Goal: Information Seeking & Learning: Find specific page/section

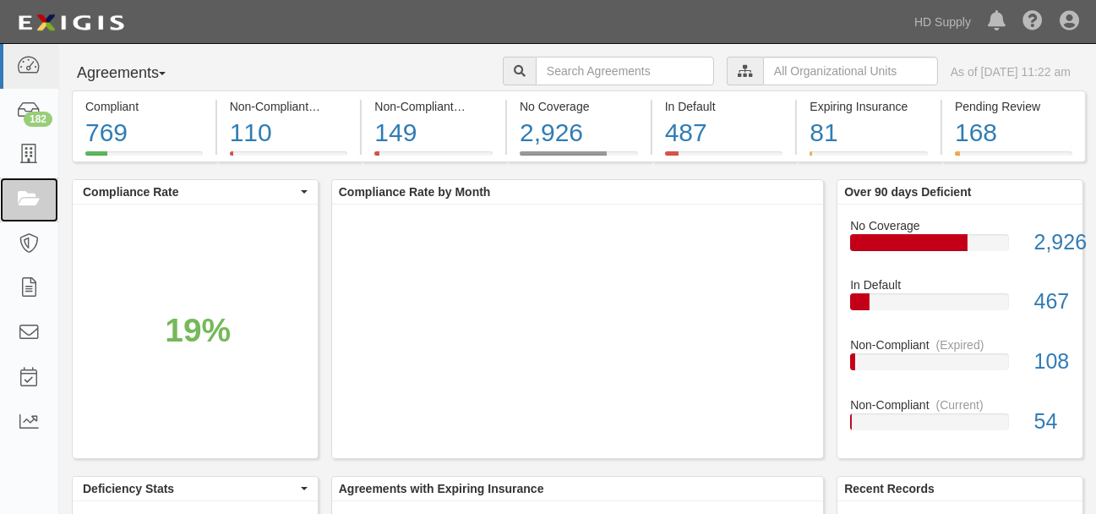
click at [35, 198] on icon at bounding box center [29, 199] width 24 height 19
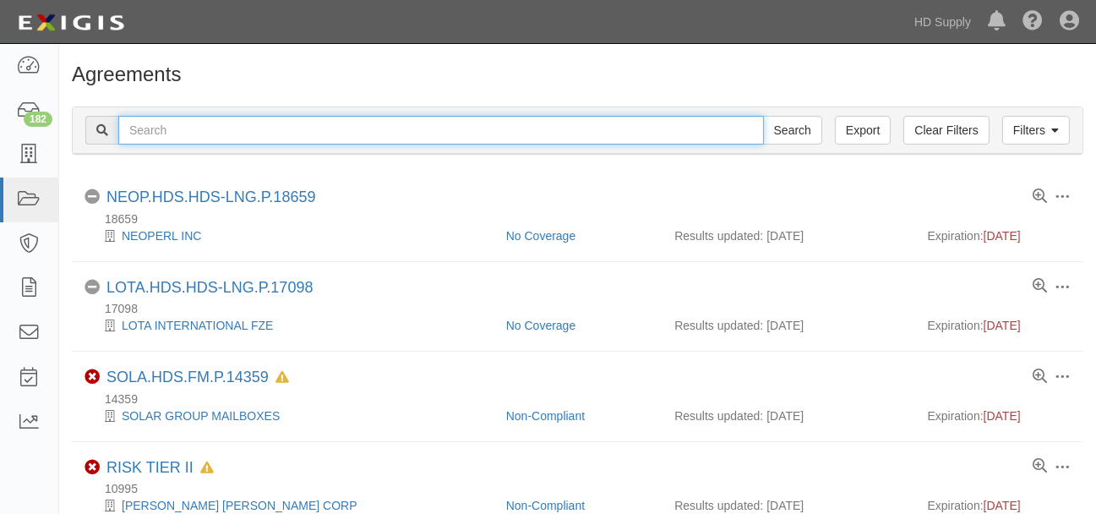
click at [202, 136] on input "text" at bounding box center [441, 130] width 646 height 29
type input "cooling methods"
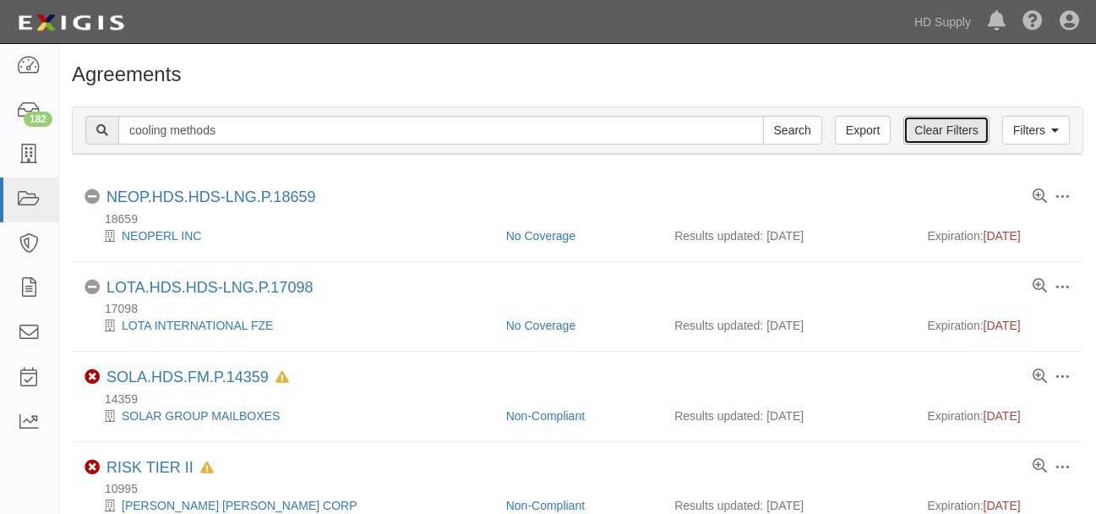
click at [944, 129] on link "Clear Filters" at bounding box center [946, 130] width 85 height 29
click at [1020, 128] on link "Filters" at bounding box center [1037, 130] width 68 height 29
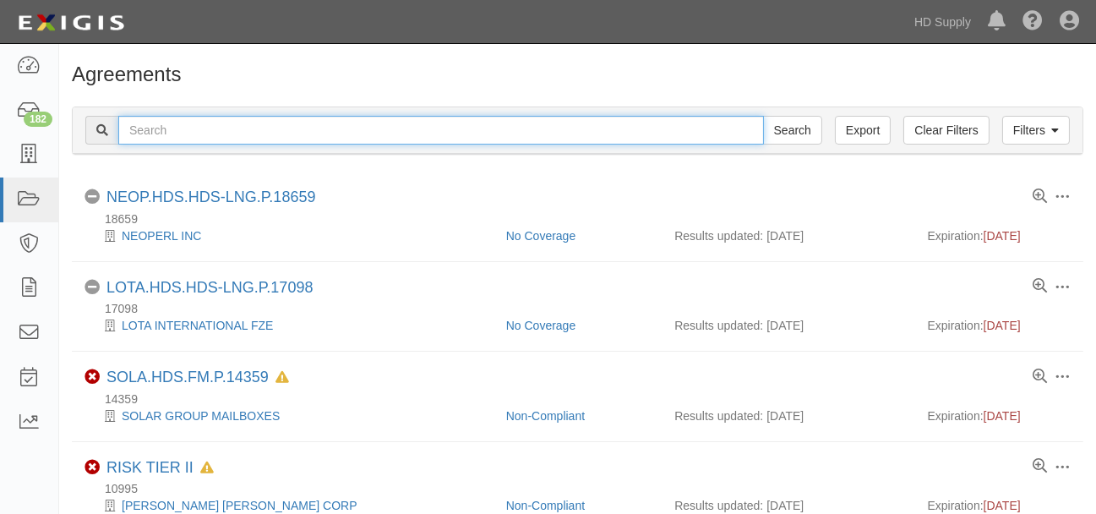
click at [161, 130] on input "text" at bounding box center [441, 130] width 646 height 29
type input "cooling methods"
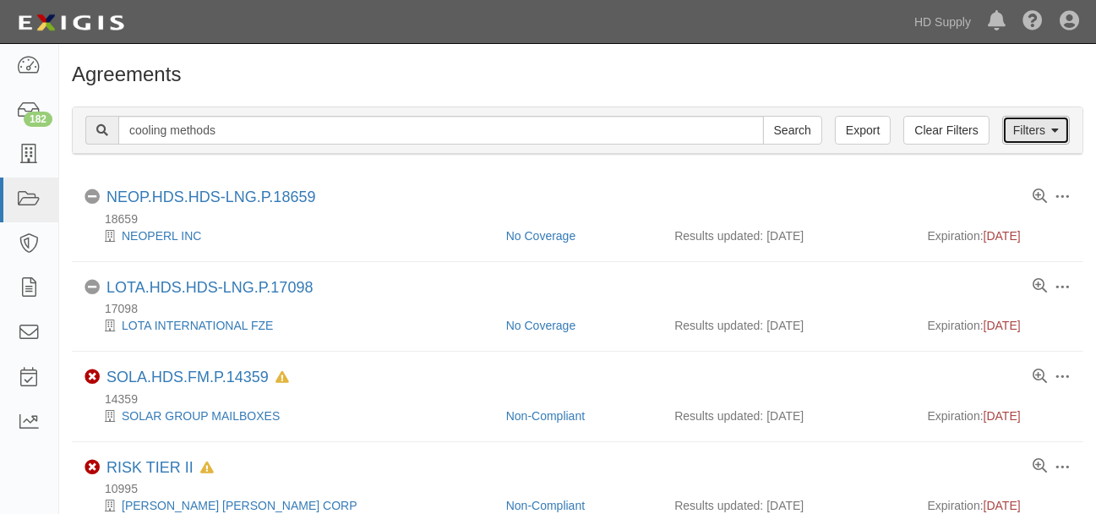
click at [1064, 134] on link "Filters" at bounding box center [1037, 130] width 68 height 29
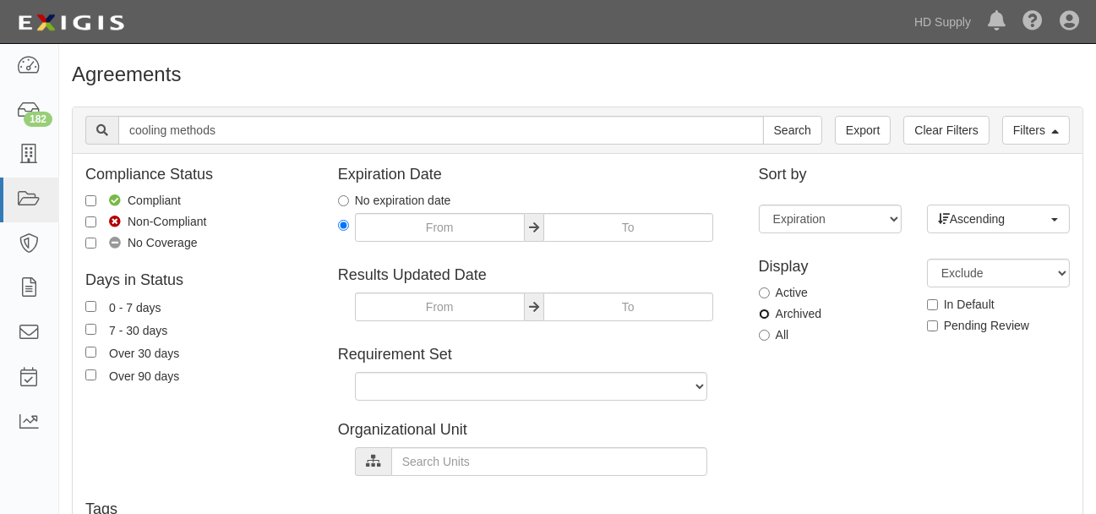
click at [763, 314] on input "Archived" at bounding box center [764, 314] width 11 height 11
radio input "true"
click at [813, 133] on input "Search" at bounding box center [792, 130] width 59 height 29
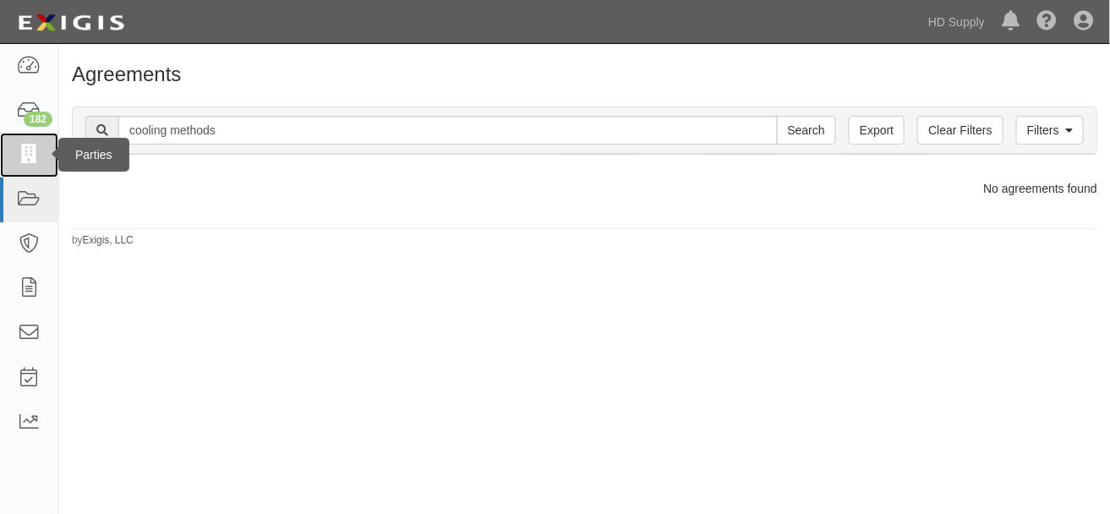
click at [30, 153] on icon at bounding box center [29, 154] width 24 height 19
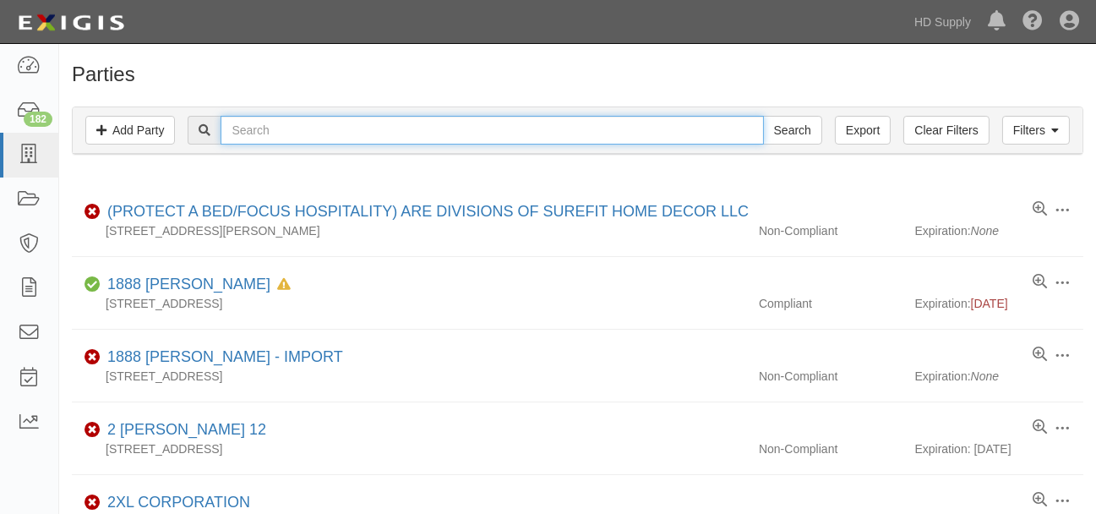
click at [308, 130] on input "text" at bounding box center [492, 130] width 543 height 29
type input "cooling methods"
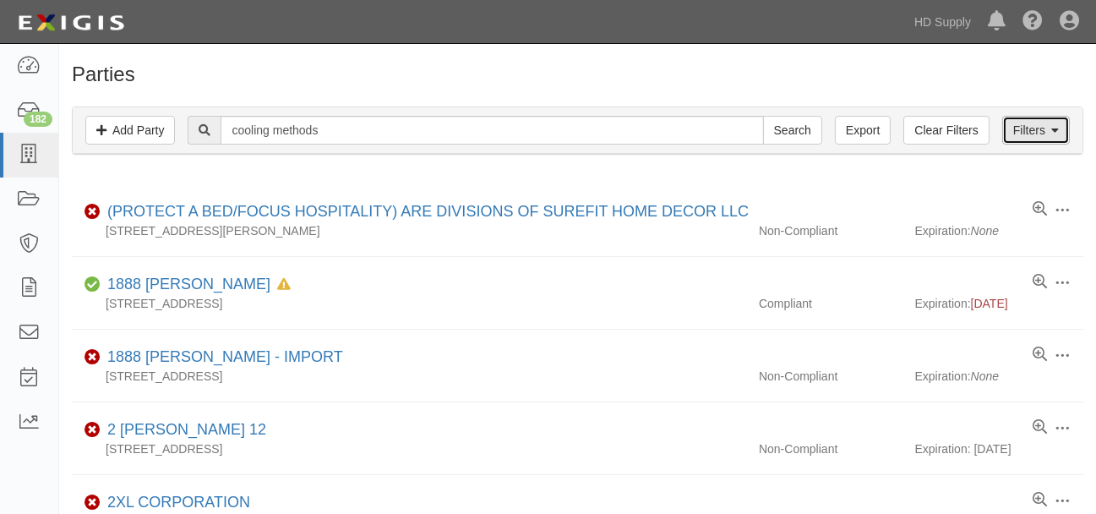
click at [1045, 132] on link "Filters" at bounding box center [1037, 130] width 68 height 29
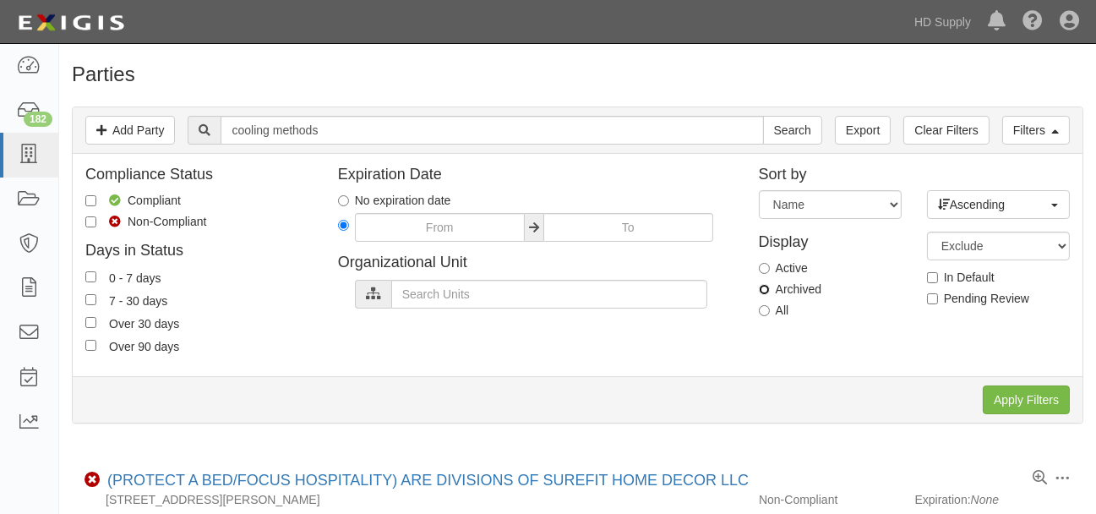
click at [767, 289] on input "Archived" at bounding box center [764, 289] width 11 height 11
radio input "true"
click at [1025, 403] on input "Apply Filters" at bounding box center [1026, 399] width 87 height 29
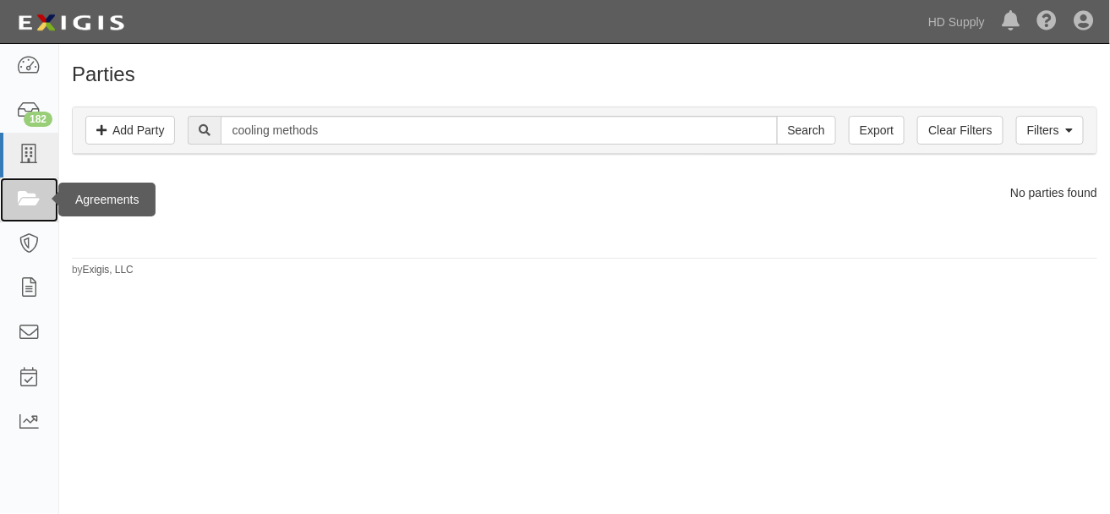
click at [28, 198] on icon at bounding box center [29, 199] width 24 height 19
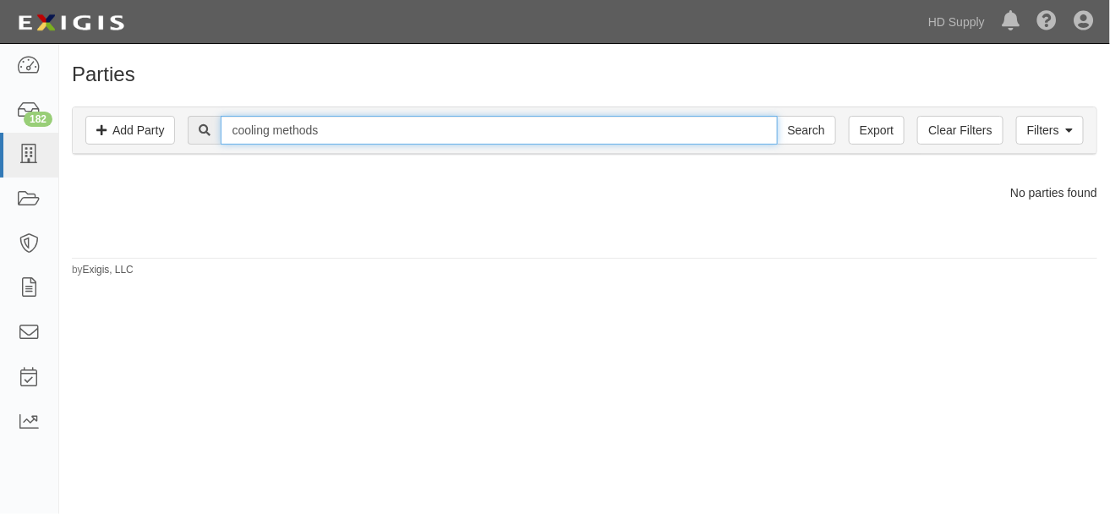
drag, startPoint x: 338, startPoint y: 134, endPoint x: 221, endPoint y: 133, distance: 116.7
click at [221, 133] on div "cooling methods Search" at bounding box center [512, 130] width 648 height 29
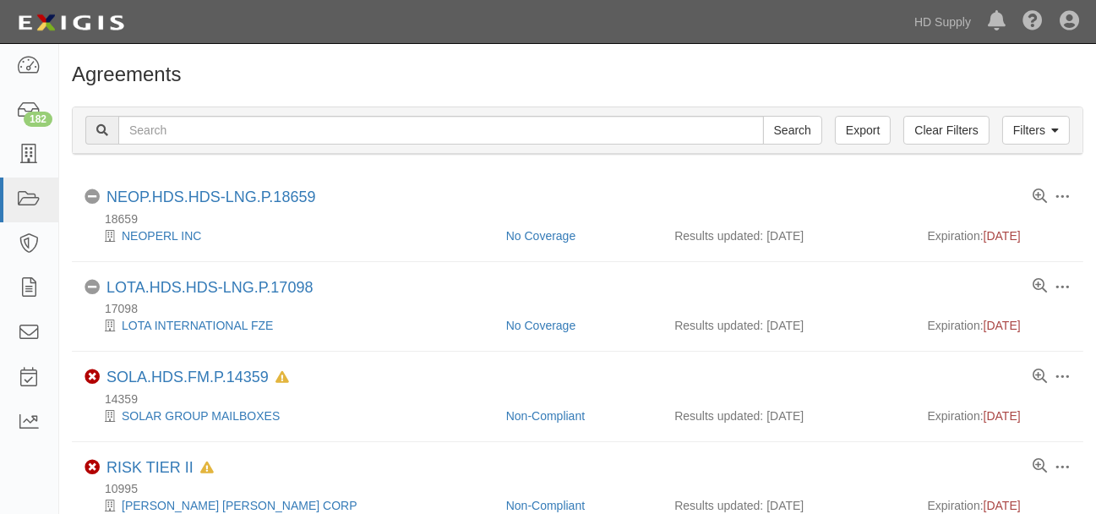
drag, startPoint x: 166, startPoint y: 85, endPoint x: 200, endPoint y: 129, distance: 56.0
click at [172, 93] on div "Agreements" at bounding box center [577, 78] width 1037 height 30
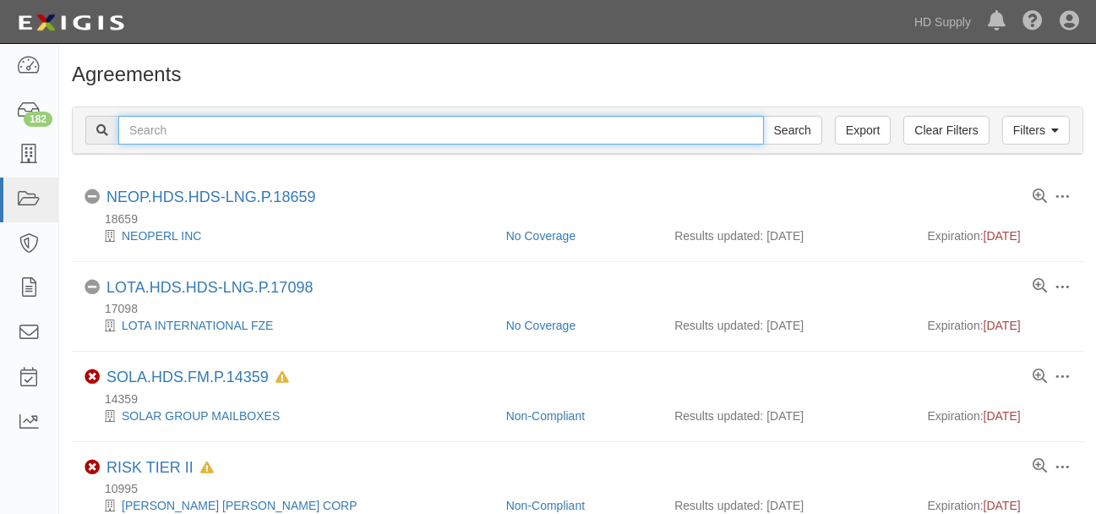
click at [222, 134] on input "text" at bounding box center [441, 130] width 646 height 29
type input "cooling meth"
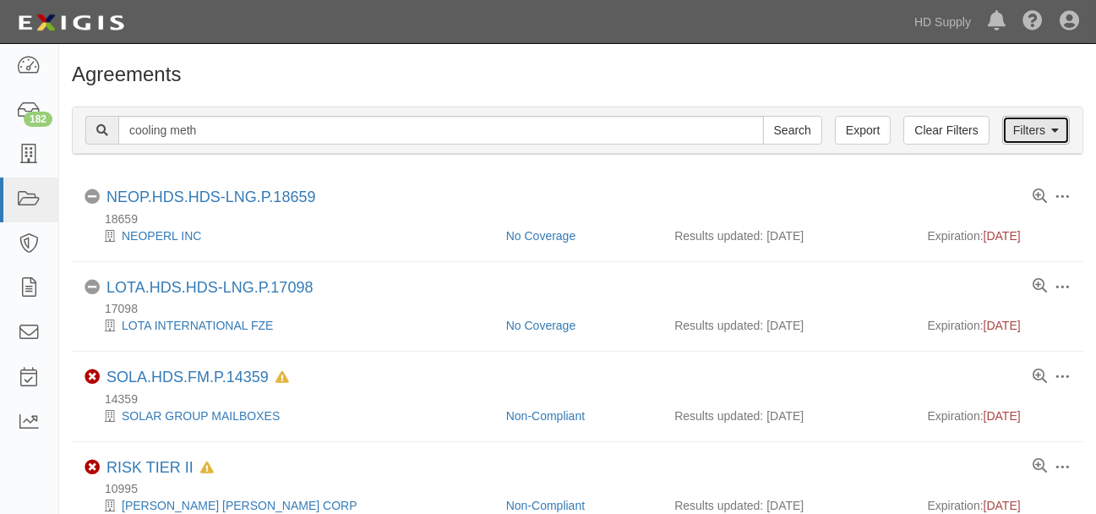
click at [1051, 128] on link "Filters" at bounding box center [1037, 130] width 68 height 29
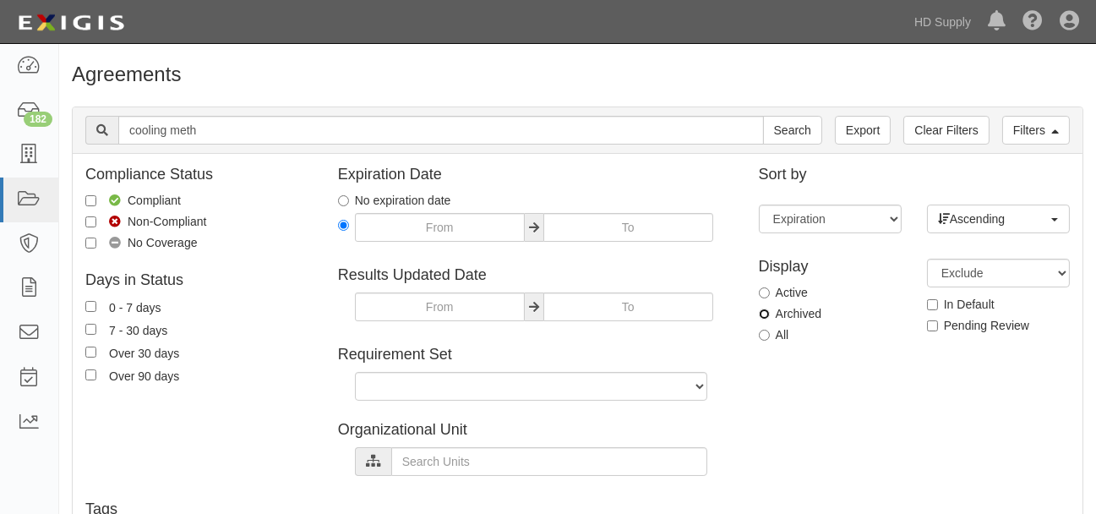
click at [765, 314] on input "Archived" at bounding box center [764, 314] width 11 height 11
radio input "true"
click at [784, 128] on input "Search" at bounding box center [792, 130] width 59 height 29
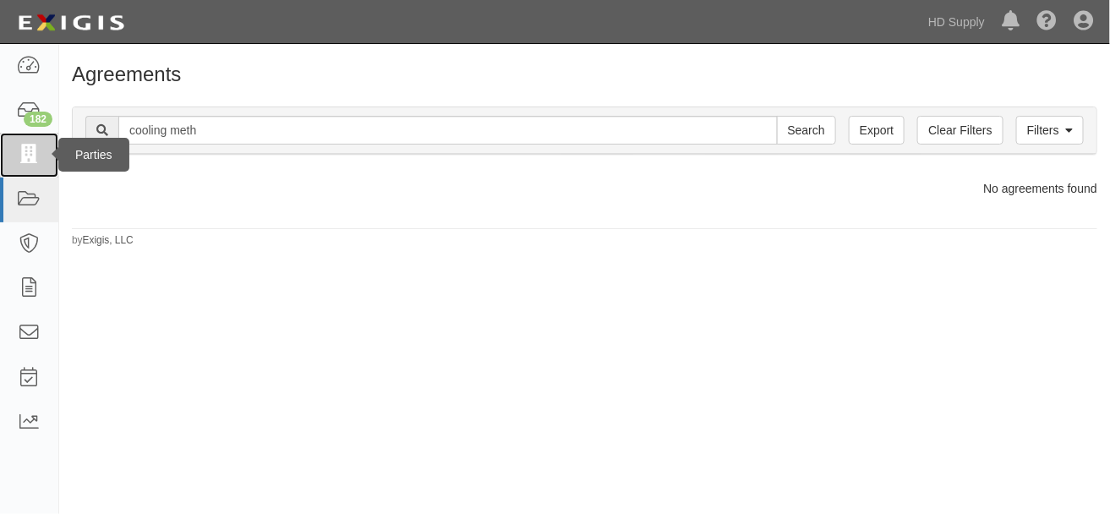
click at [22, 150] on icon at bounding box center [29, 154] width 24 height 19
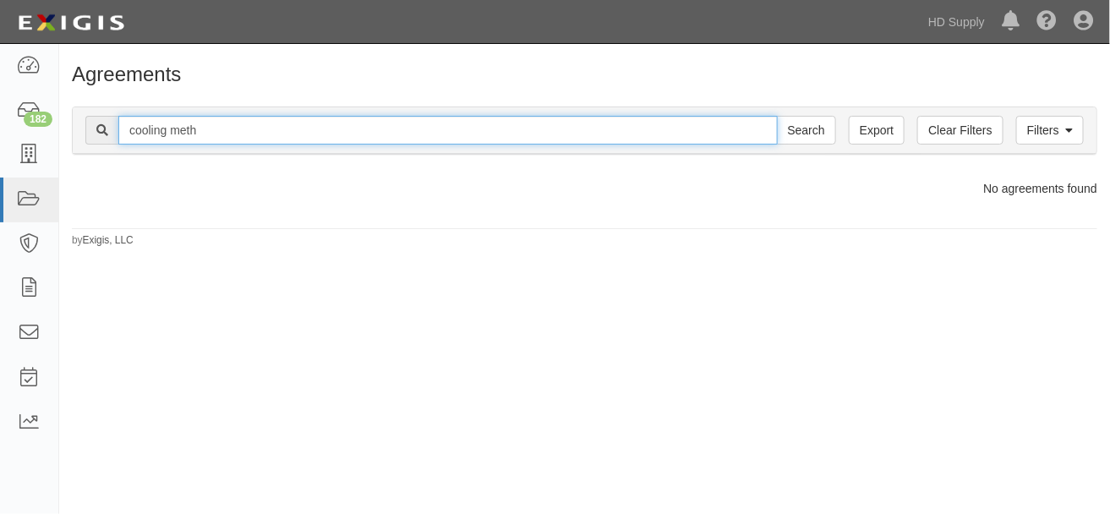
click at [260, 133] on input "cooling meth" at bounding box center [447, 130] width 659 height 29
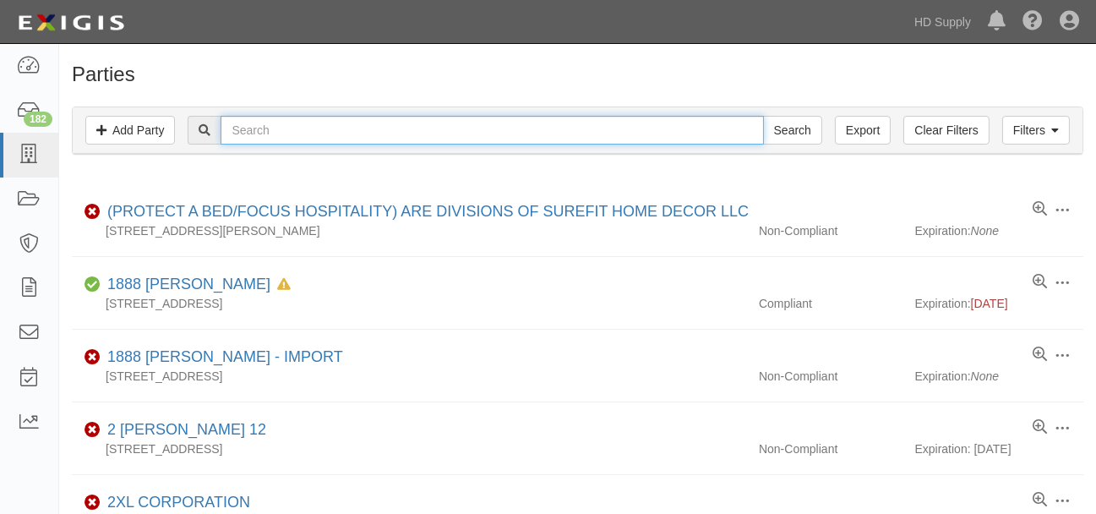
click at [314, 127] on input "text" at bounding box center [492, 130] width 543 height 29
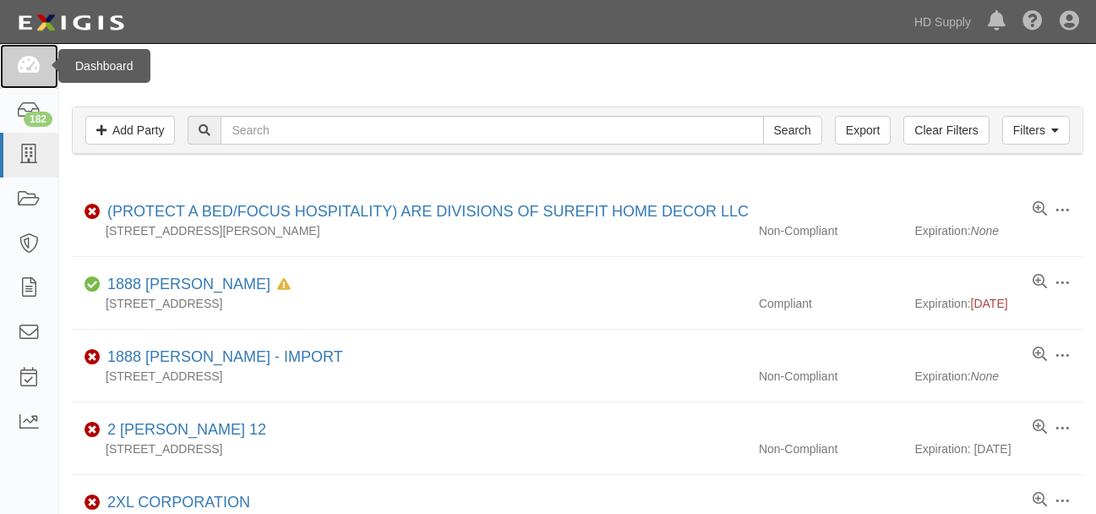
click at [29, 66] on icon at bounding box center [29, 66] width 24 height 19
click at [30, 63] on icon at bounding box center [29, 66] width 24 height 19
click at [27, 68] on icon at bounding box center [29, 66] width 24 height 19
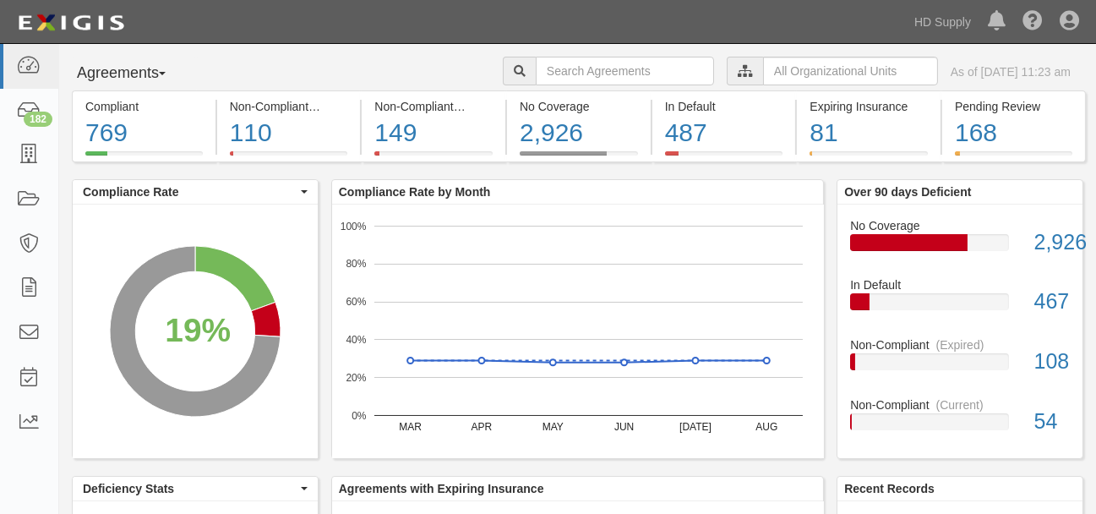
click at [738, 70] on icon at bounding box center [745, 72] width 15 height 12
click at [738, 69] on icon at bounding box center [745, 72] width 15 height 12
click at [763, 72] on input "text" at bounding box center [850, 71] width 175 height 29
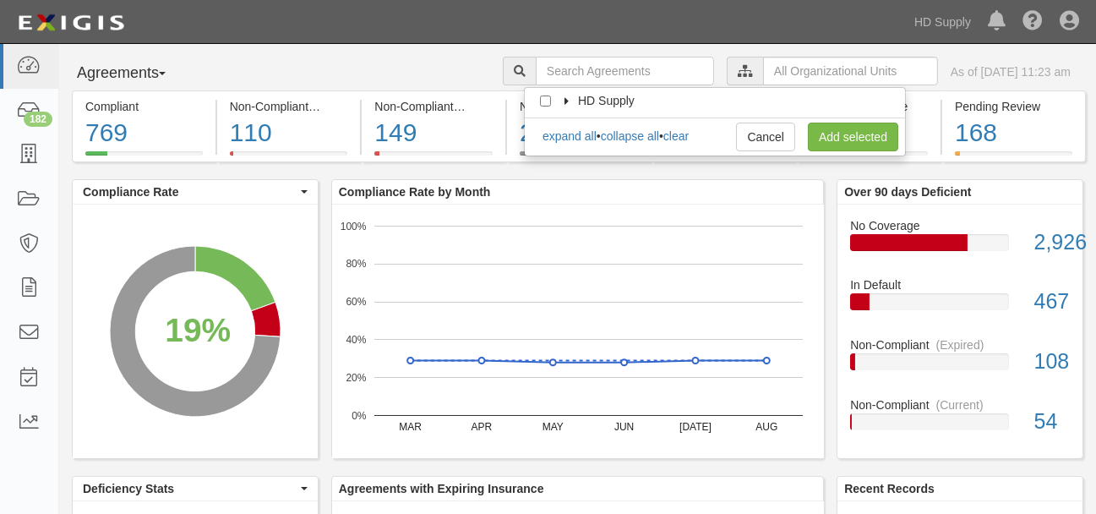
click at [570, 101] on icon at bounding box center [568, 102] width 12 height 8
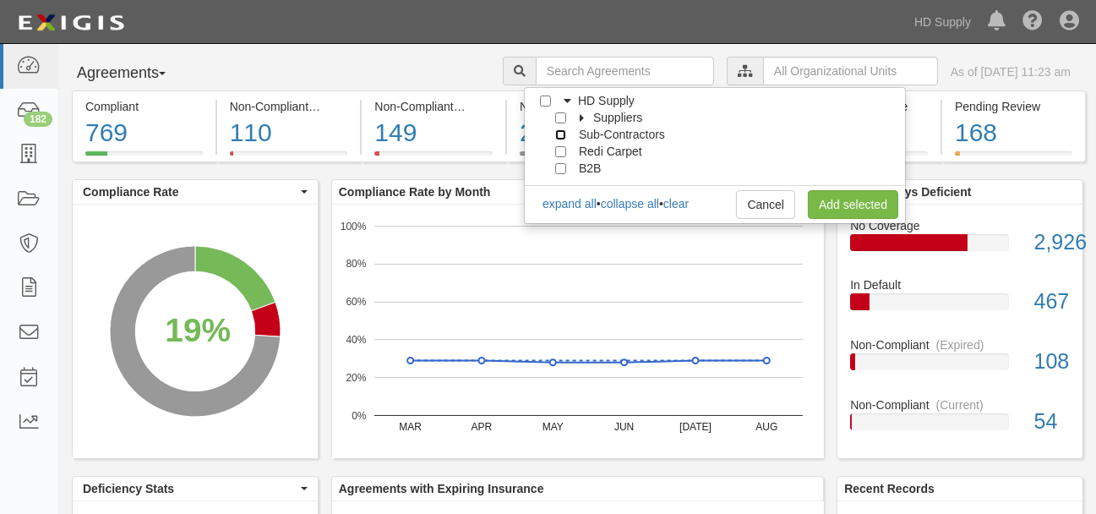
click at [559, 135] on input "Sub-Contractors" at bounding box center [560, 134] width 11 height 11
checkbox input "true"
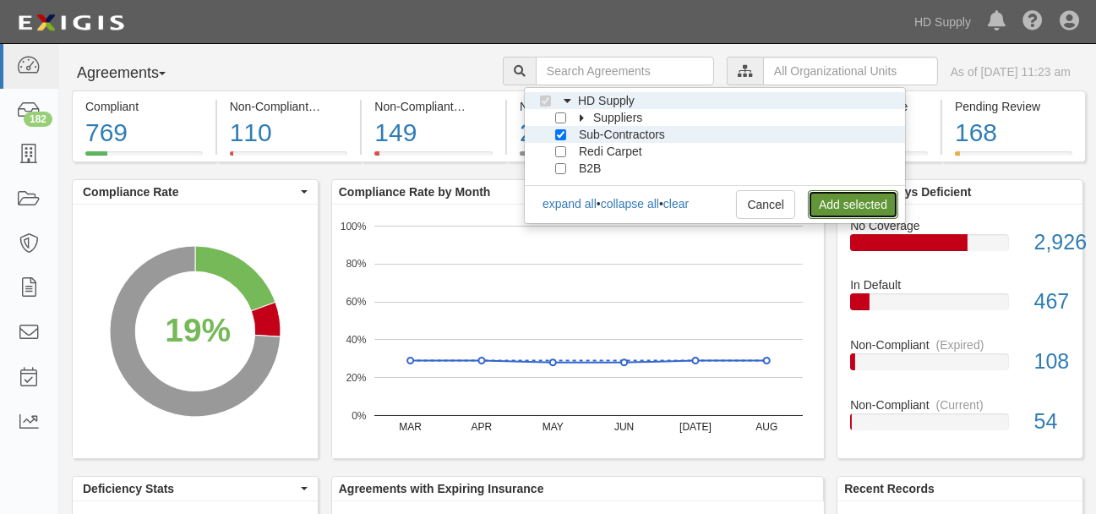
click at [833, 204] on link "Add selected" at bounding box center [853, 204] width 90 height 29
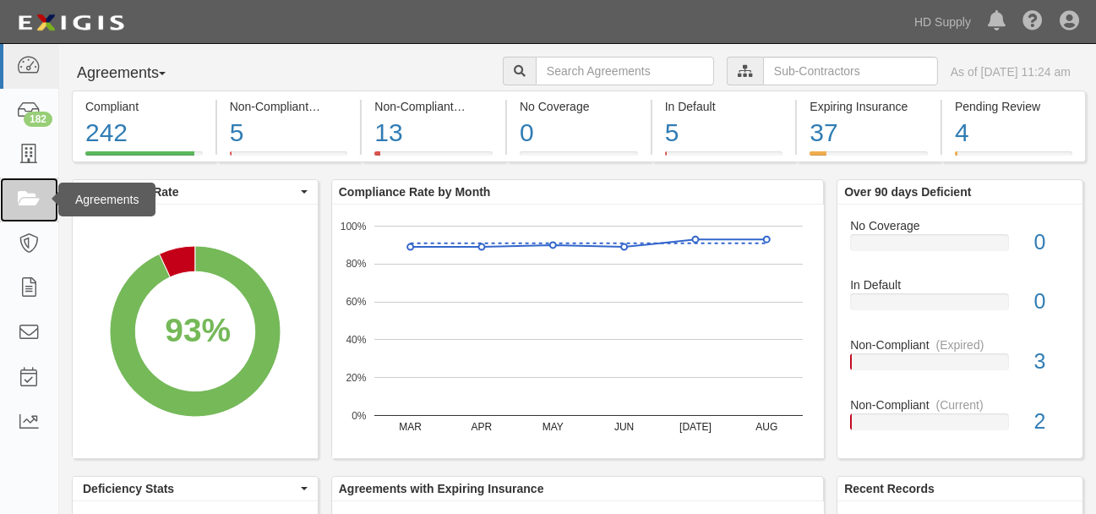
click at [24, 200] on icon at bounding box center [29, 199] width 24 height 19
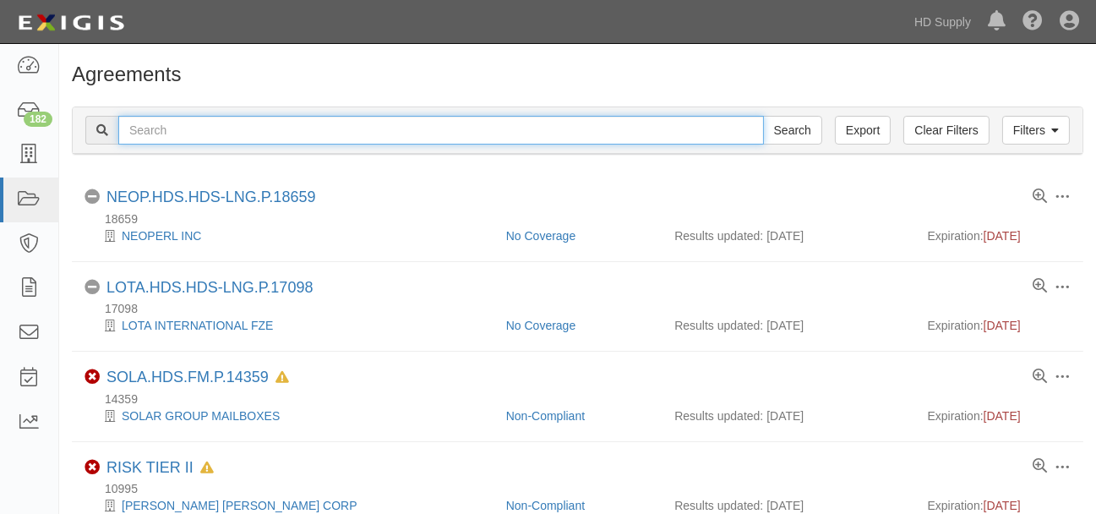
click at [188, 134] on input "text" at bounding box center [441, 130] width 646 height 29
type input "cooling"
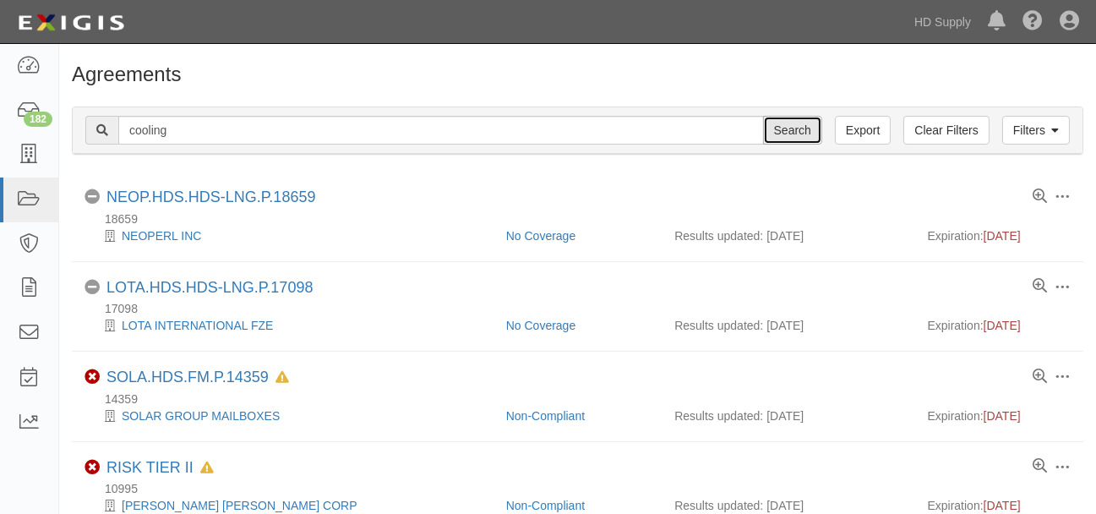
click at [790, 133] on input "Search" at bounding box center [792, 130] width 59 height 29
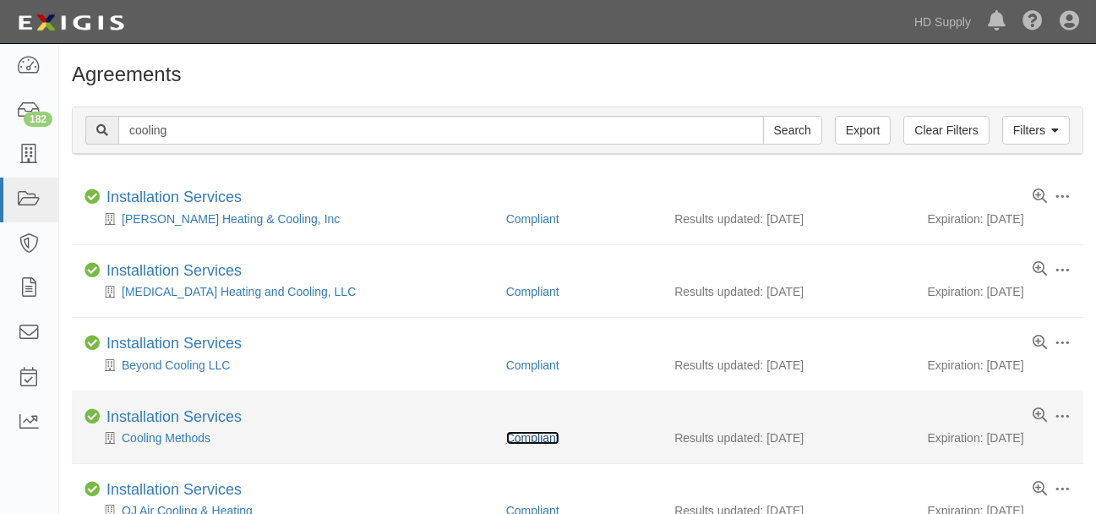
click at [533, 437] on link "Compliant" at bounding box center [532, 438] width 53 height 14
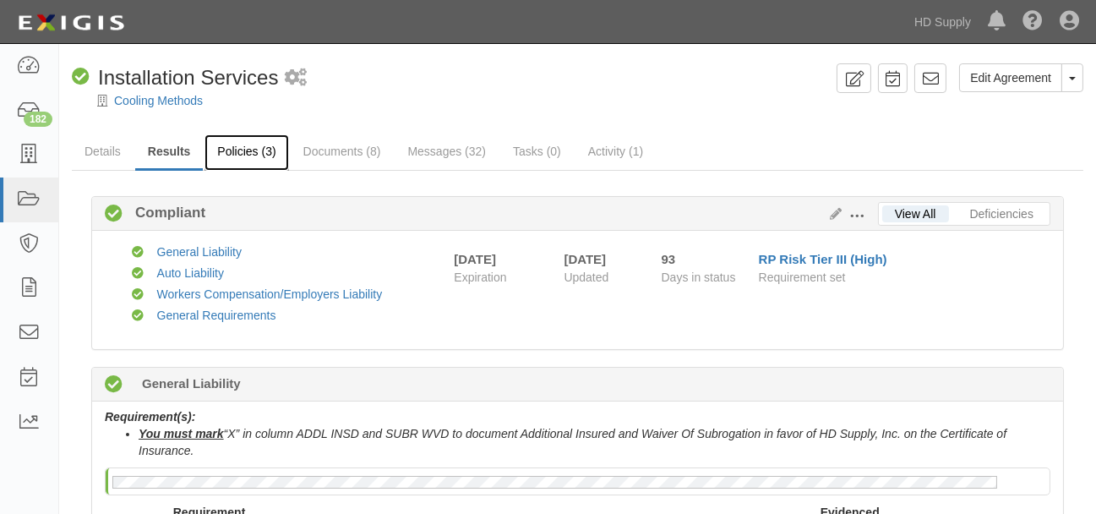
click at [245, 151] on link "Policies (3)" at bounding box center [247, 152] width 84 height 36
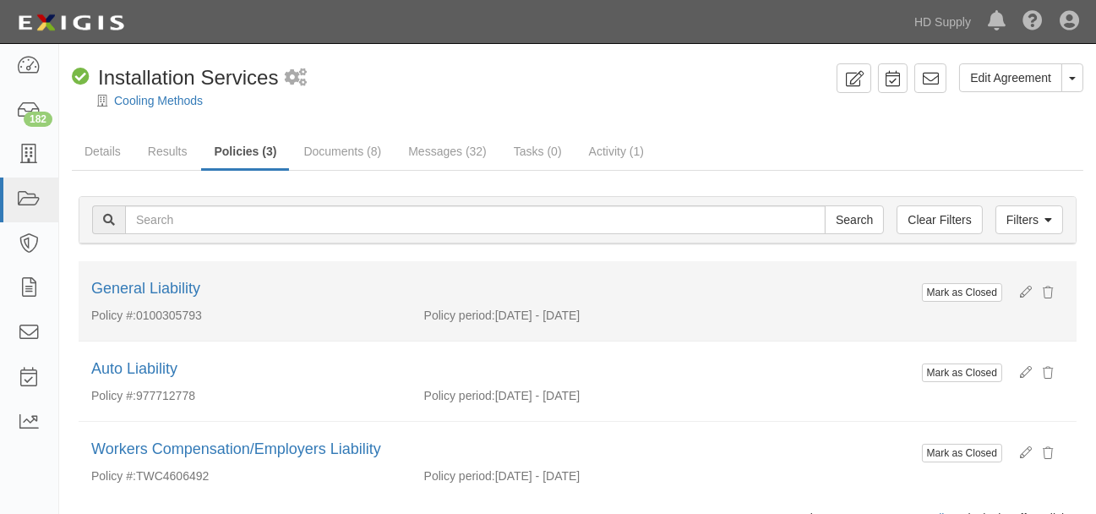
scroll to position [73, 0]
